Goal: Information Seeking & Learning: Find specific fact

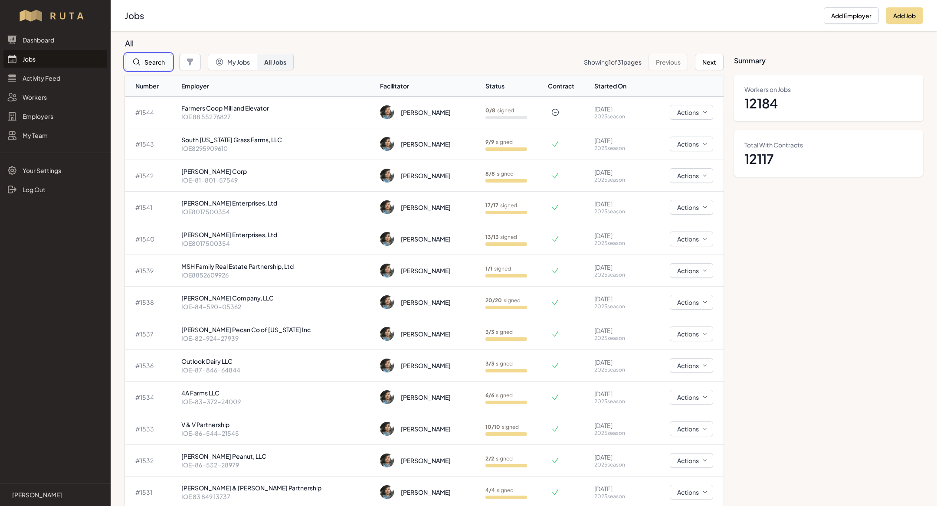
click at [148, 69] on button "Search" at bounding box center [148, 62] width 47 height 16
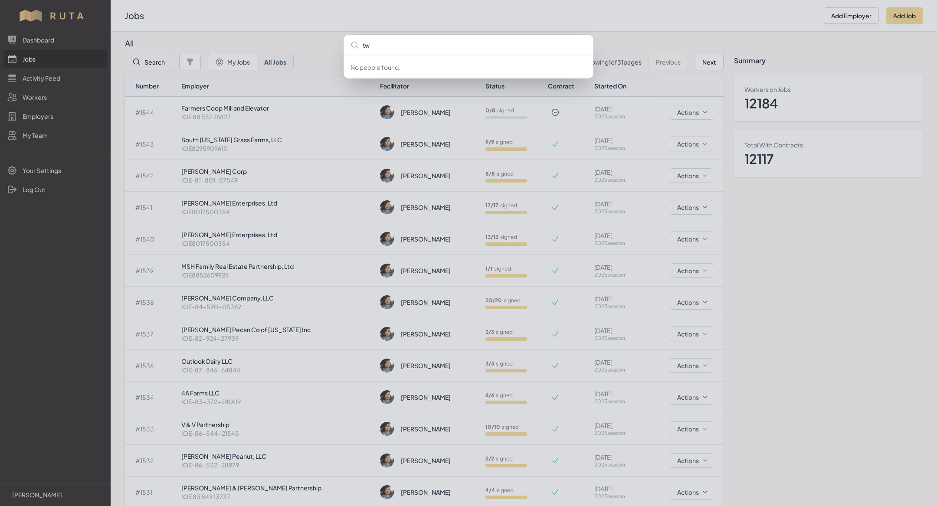
type input "two"
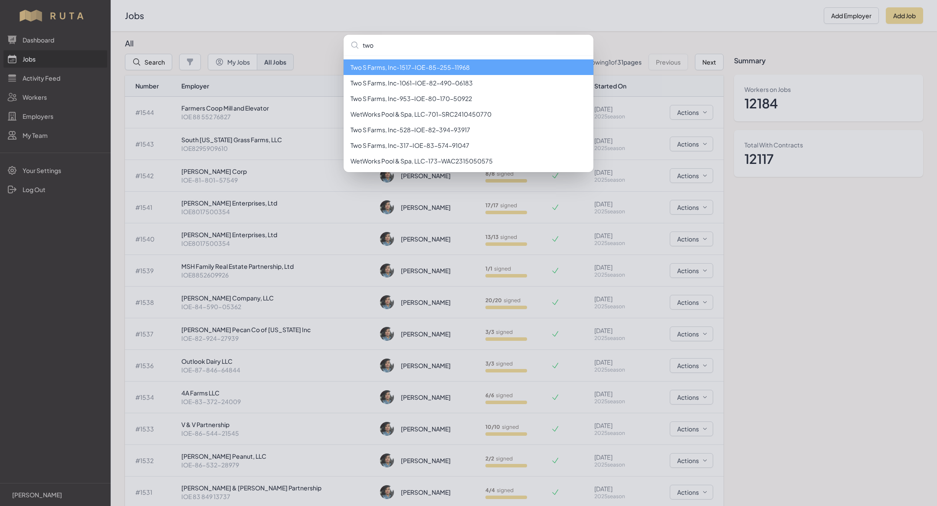
click at [440, 70] on li "Two S Farms, Inc - 1517 - IOE-85-255-11968" at bounding box center [469, 67] width 250 height 16
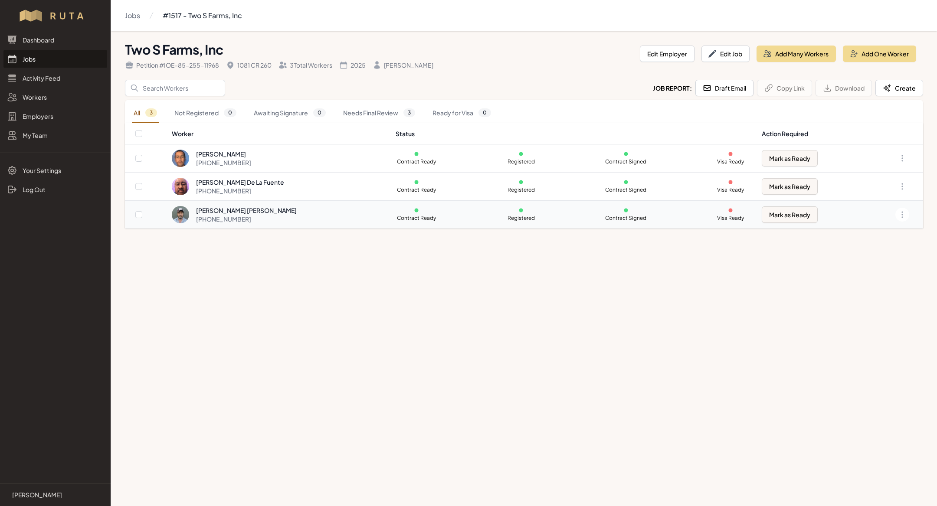
click at [227, 219] on div "[PHONE_NUMBER]" at bounding box center [246, 219] width 101 height 9
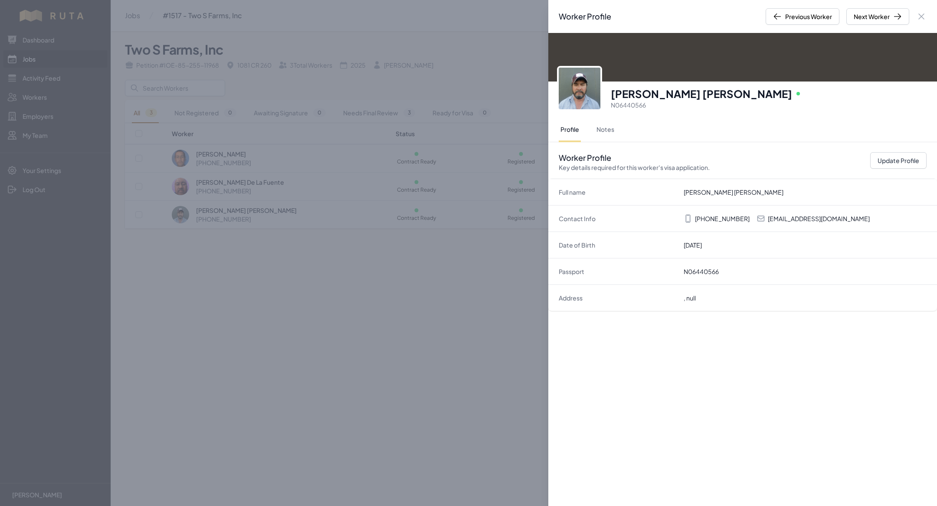
click at [791, 214] on p "[EMAIL_ADDRESS][DOMAIN_NAME]" at bounding box center [819, 218] width 102 height 9
copy p "[EMAIL_ADDRESS][DOMAIN_NAME]"
click at [393, 259] on div "Worker Profile Previous Worker Next Worker Close panel [PERSON_NAME] [PERSON_NA…" at bounding box center [468, 253] width 937 height 506
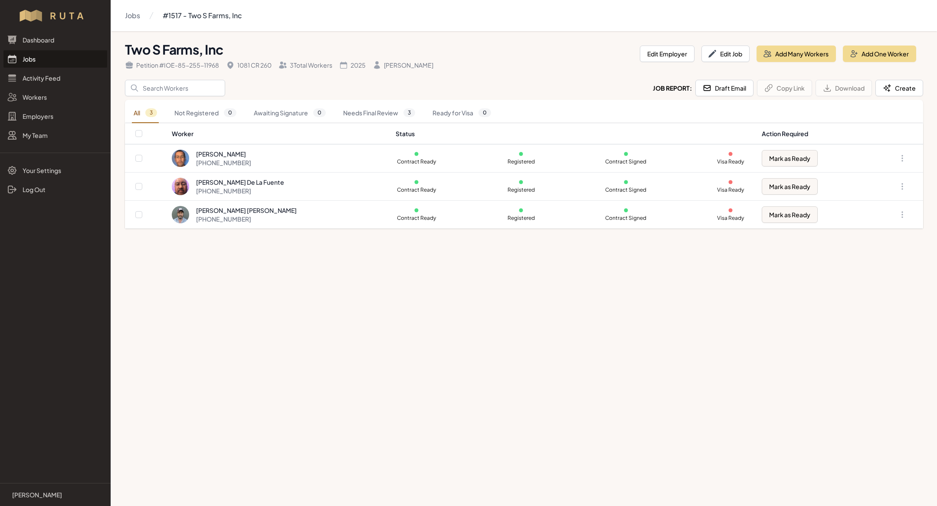
click at [37, 61] on link "Jobs" at bounding box center [55, 58] width 104 height 17
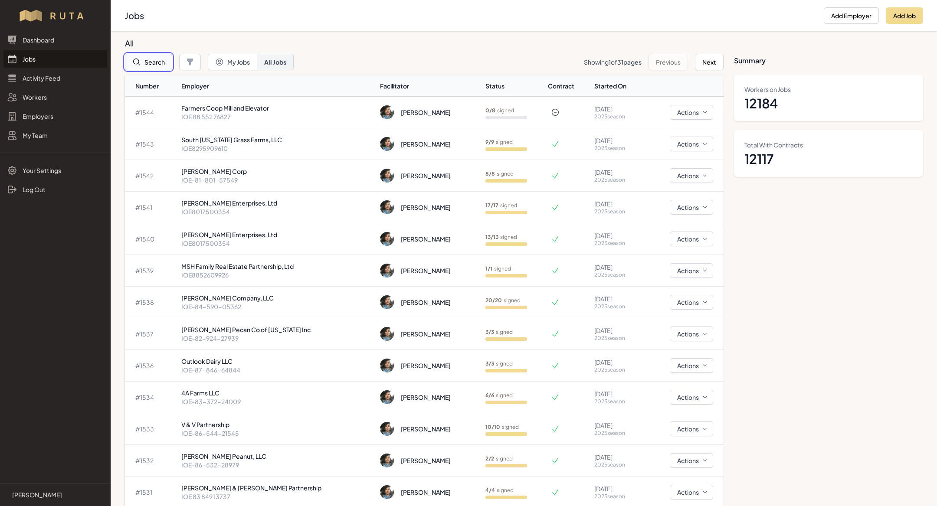
click at [162, 58] on button "Search" at bounding box center [148, 62] width 47 height 16
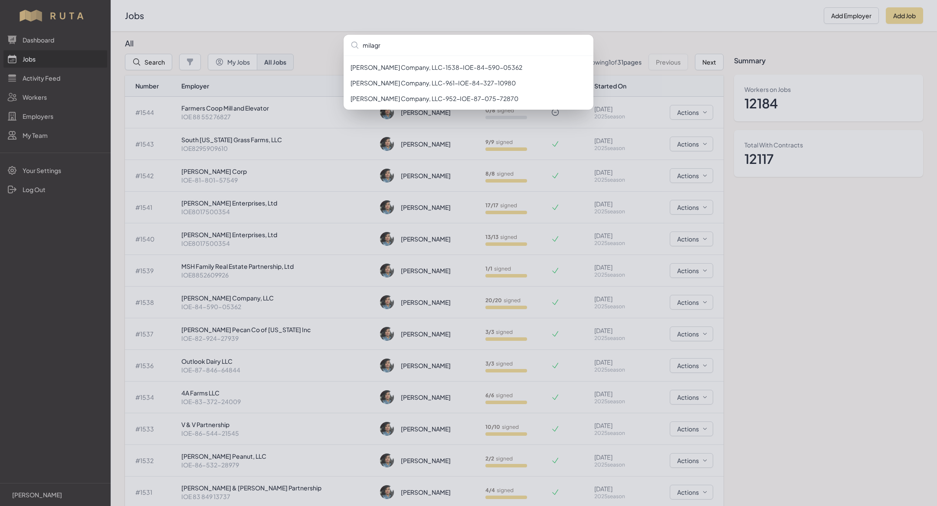
type input "milagr"
